Goal: Check status: Check status

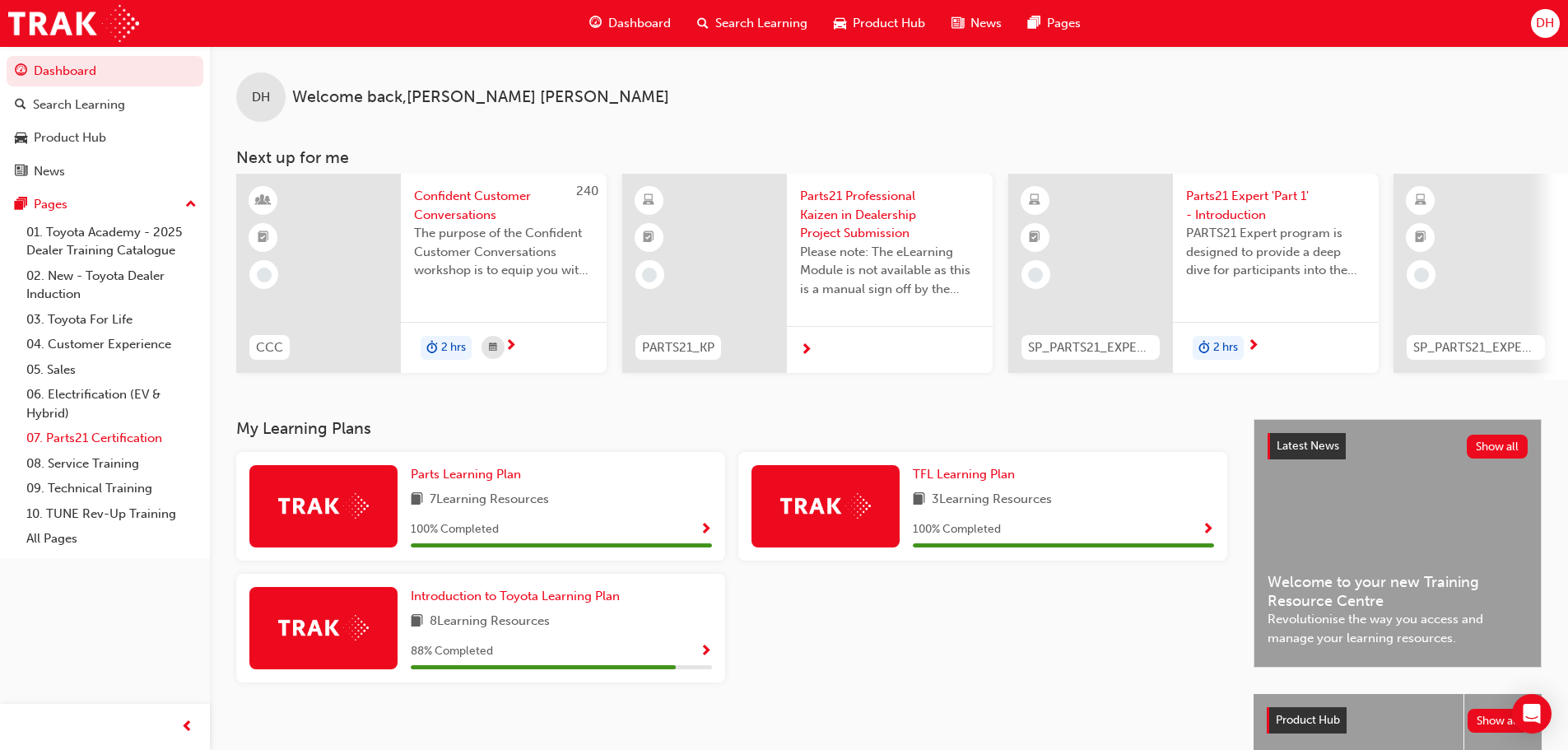
click at [86, 428] on link "07. Parts21 Certification" at bounding box center [111, 438] width 184 height 25
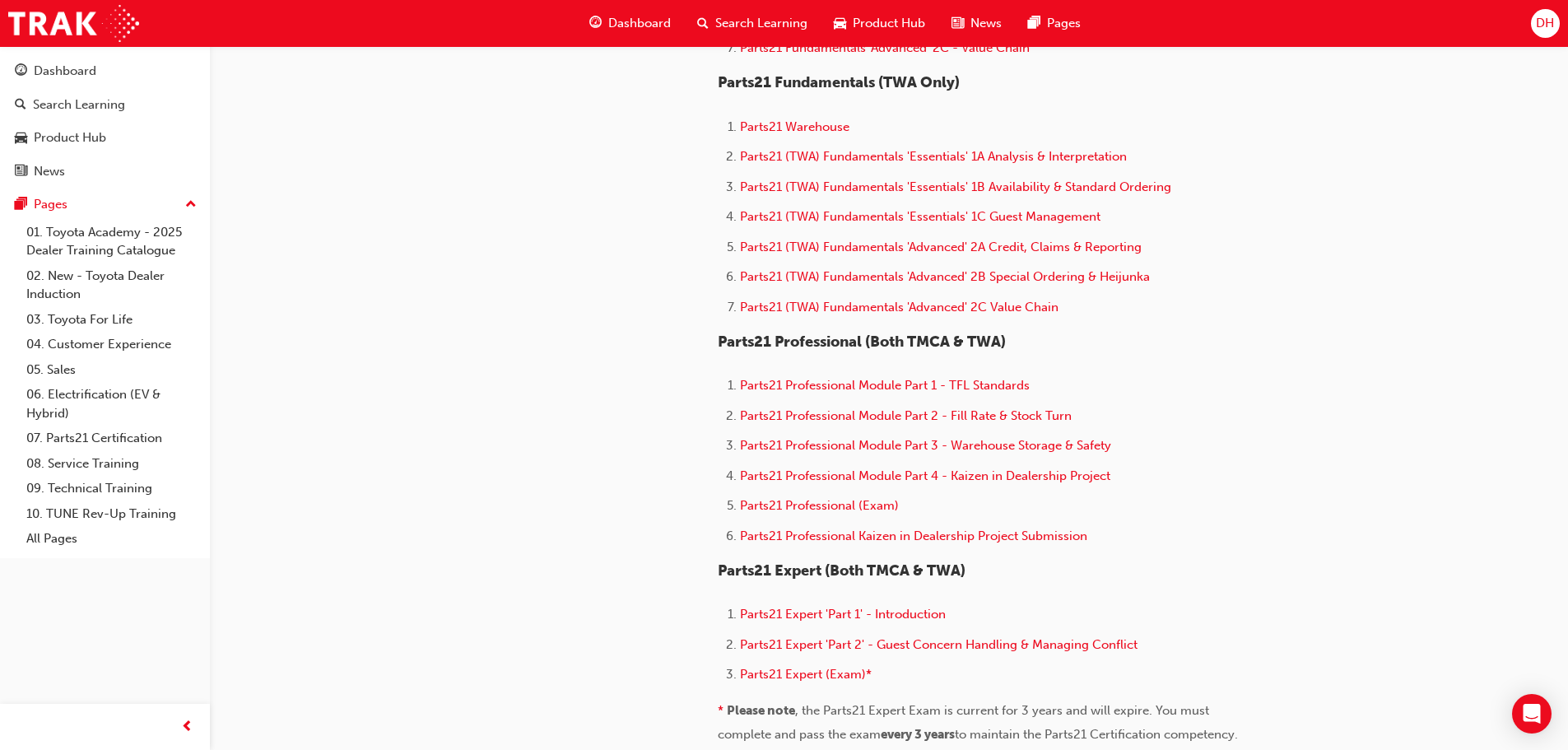
scroll to position [1234, 0]
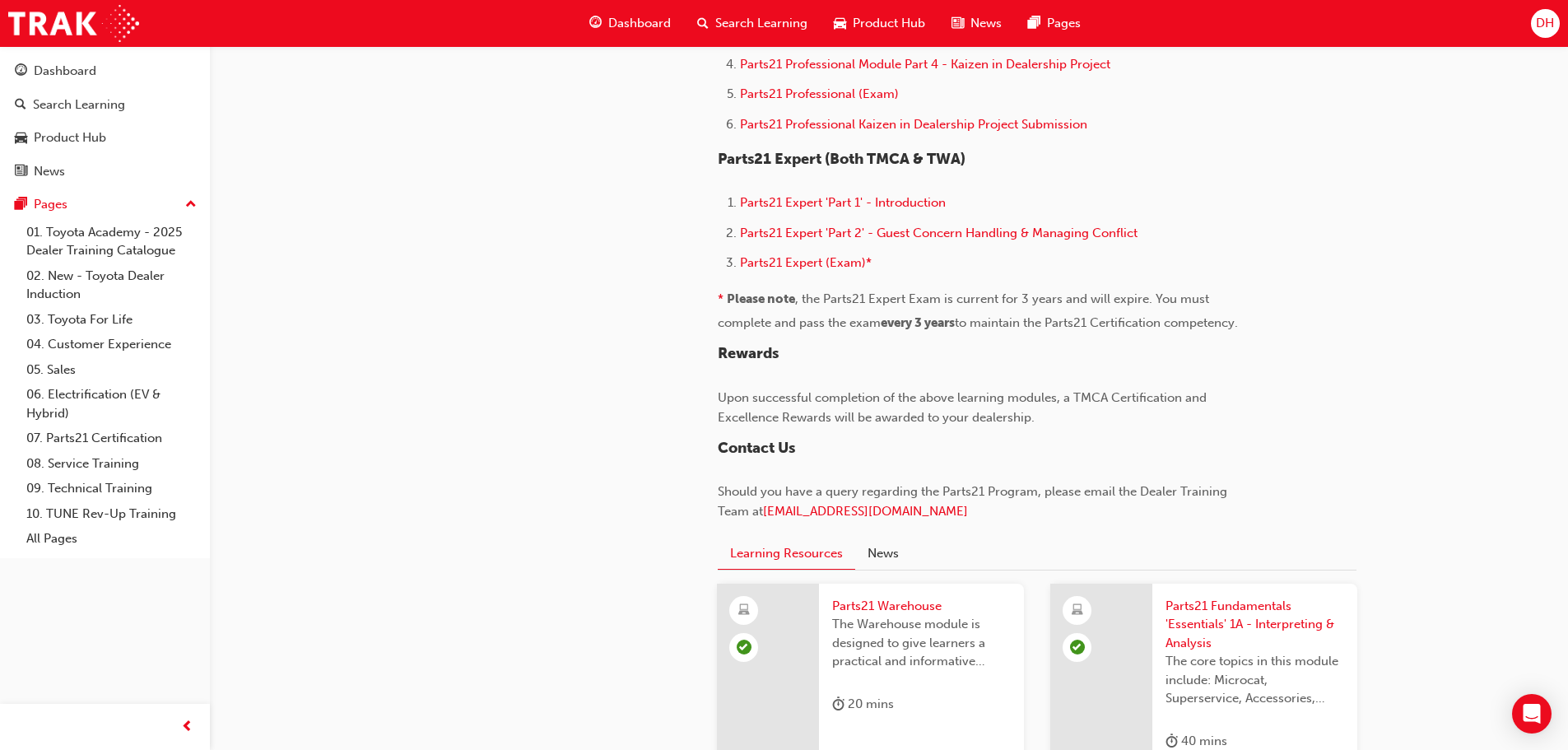
click at [869, 78] on ol "Parts21 Professional Module Part 1 - TFL Standards Parts21 Professional Module …" at bounding box center [986, 51] width 535 height 175
click at [867, 91] on span "Parts21 Professional (Exam)" at bounding box center [820, 93] width 159 height 15
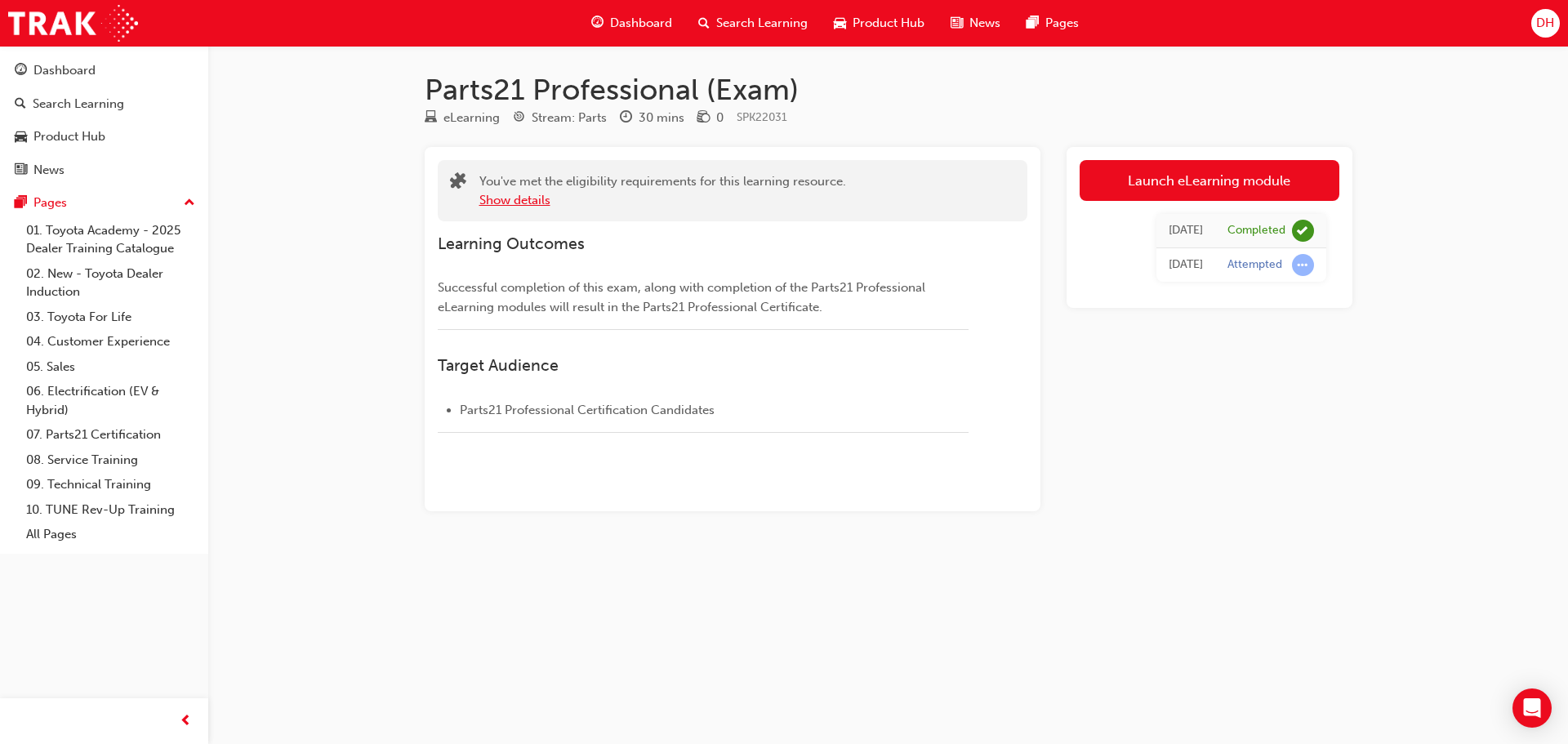
click at [518, 205] on button "Show details" at bounding box center [515, 200] width 71 height 18
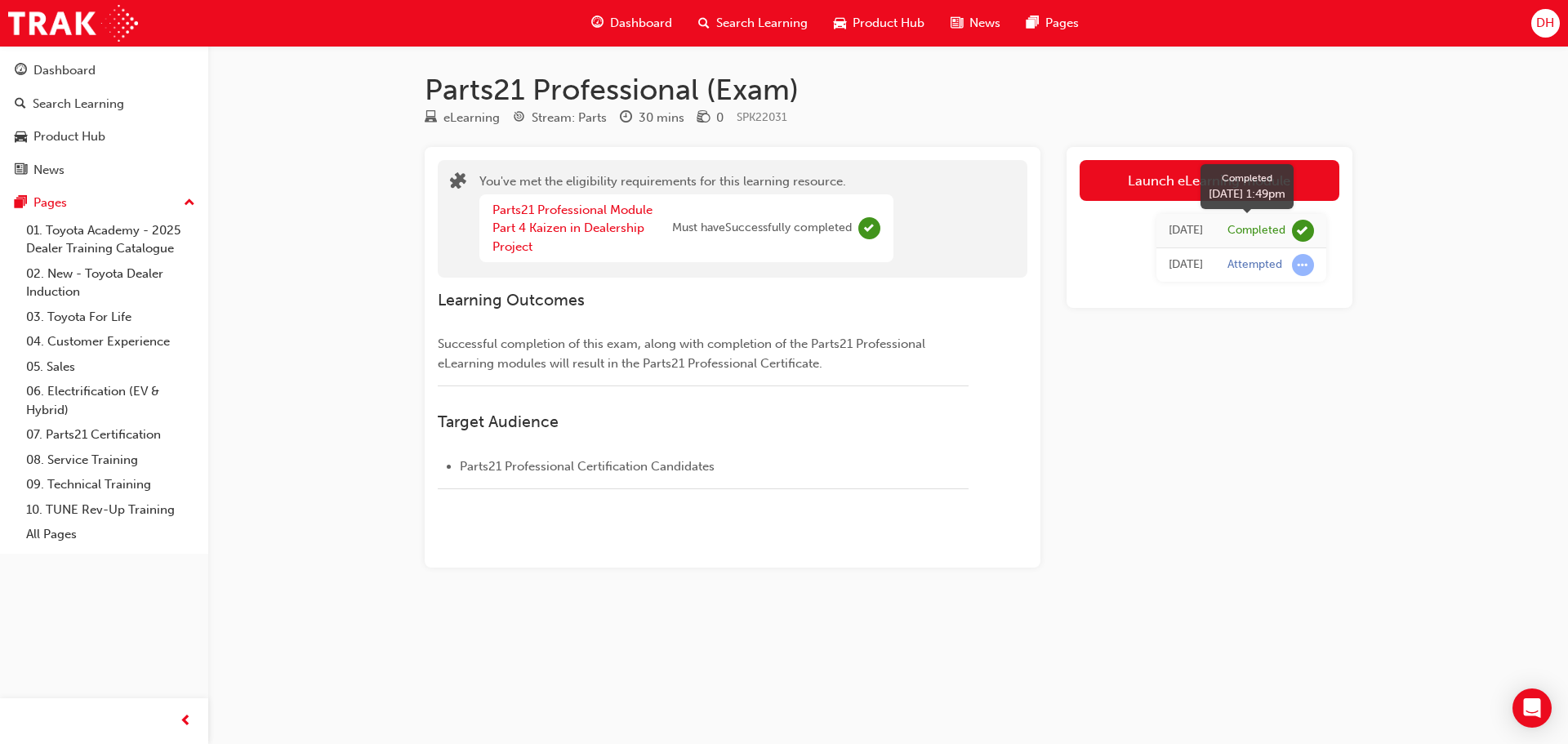
click at [1299, 231] on span "learningRecordVerb_COMPLETE-icon" at bounding box center [1302, 231] width 22 height 22
click at [1277, 231] on div "Completed" at bounding box center [1257, 231] width 58 height 16
click at [1265, 231] on div "Completed" at bounding box center [1257, 231] width 58 height 16
click at [1197, 226] on div "Today" at bounding box center [1185, 230] width 34 height 18
